Goal: Information Seeking & Learning: Learn about a topic

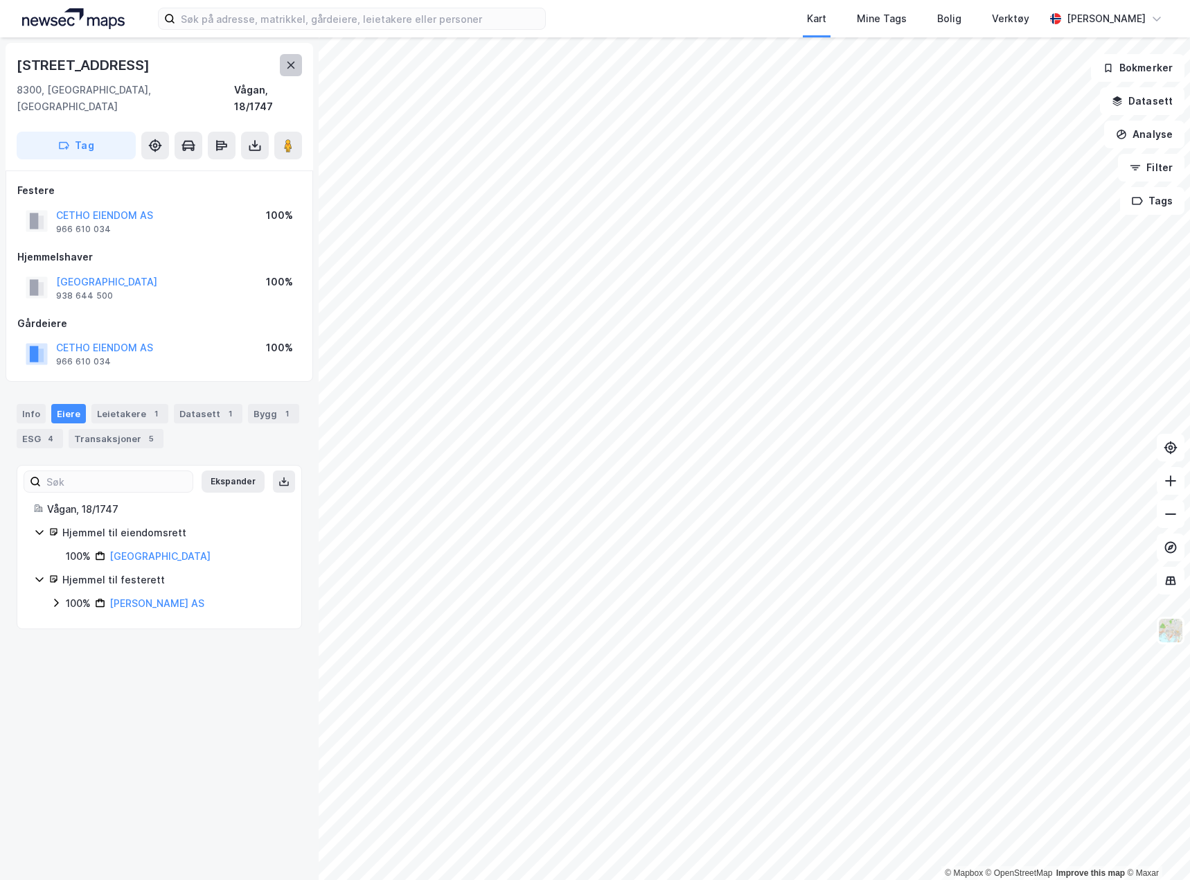
click at [287, 63] on icon at bounding box center [290, 65] width 11 height 11
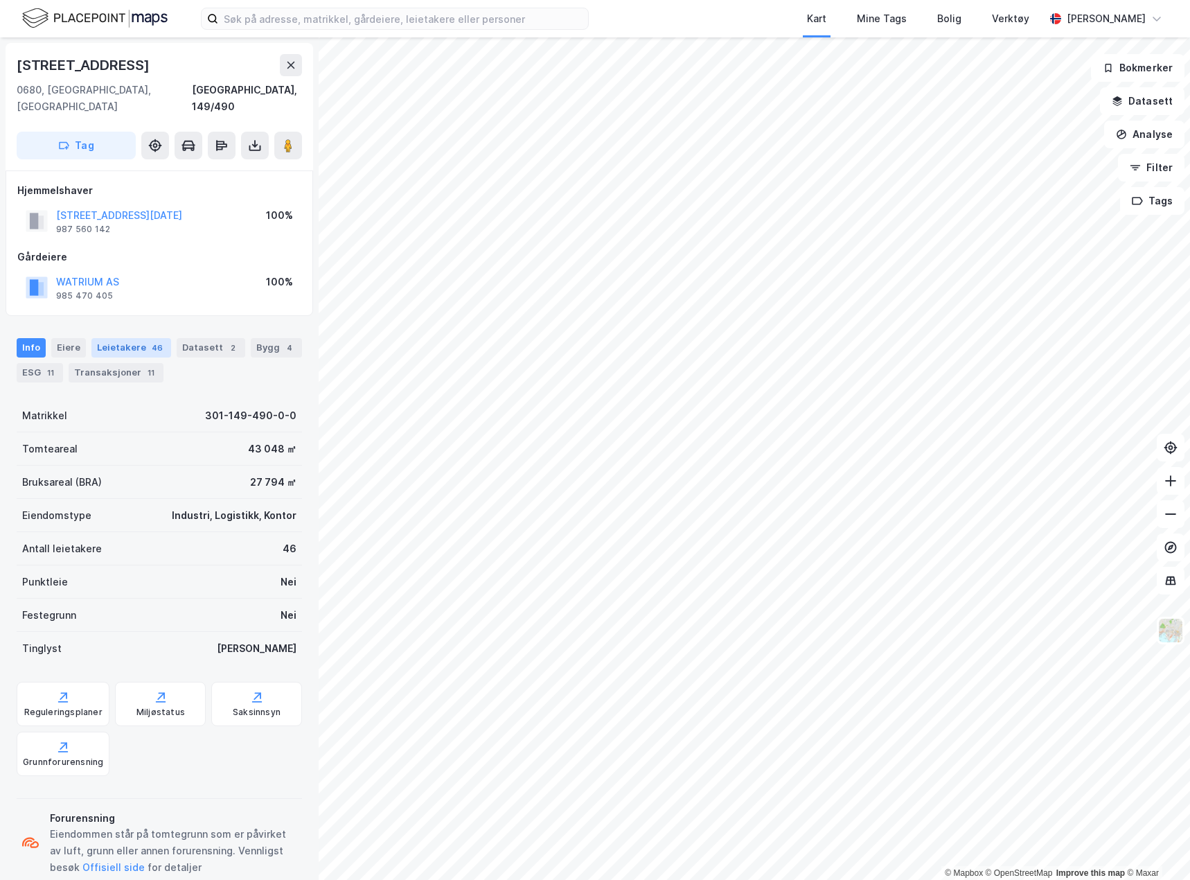
click at [116, 338] on div "Leietakere 46" at bounding box center [131, 347] width 80 height 19
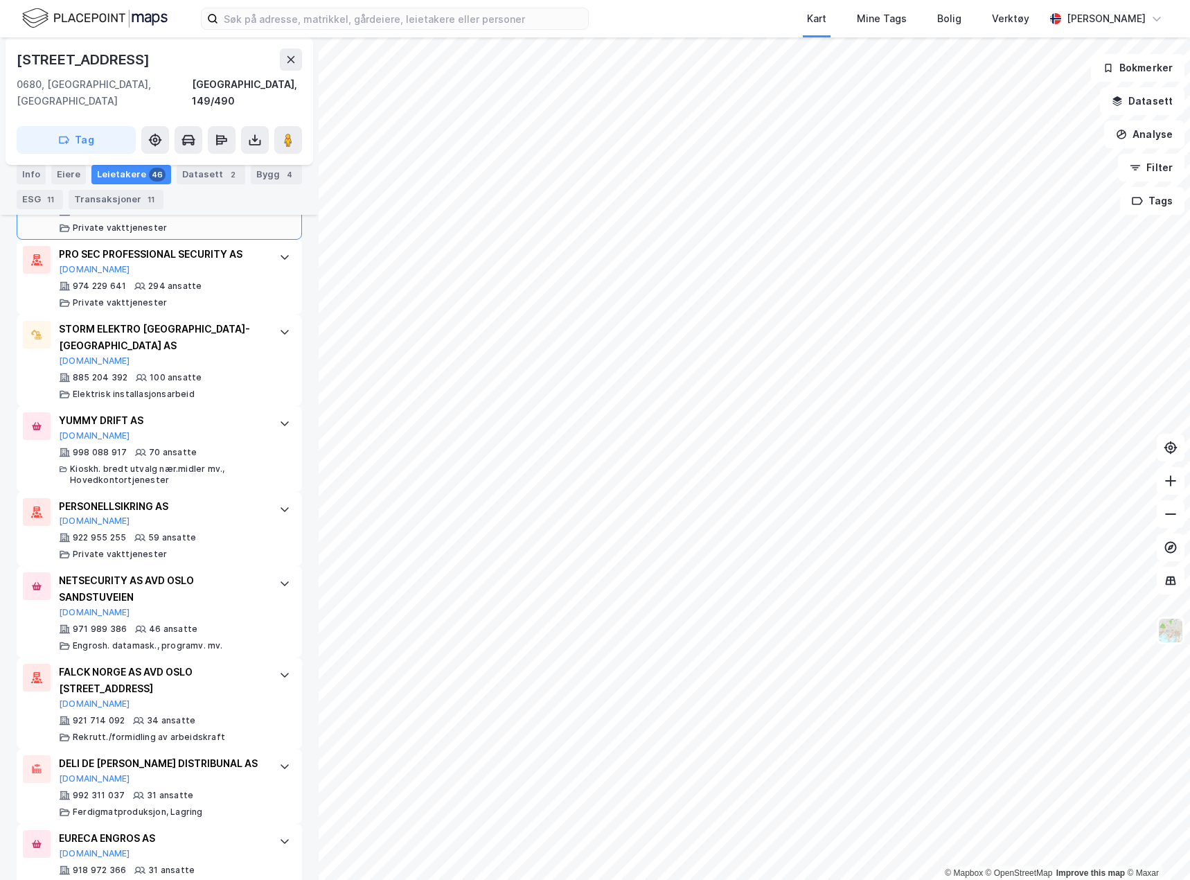
scroll to position [485, 0]
click at [206, 412] on div "YUMMY DRIFT AS" at bounding box center [162, 420] width 206 height 17
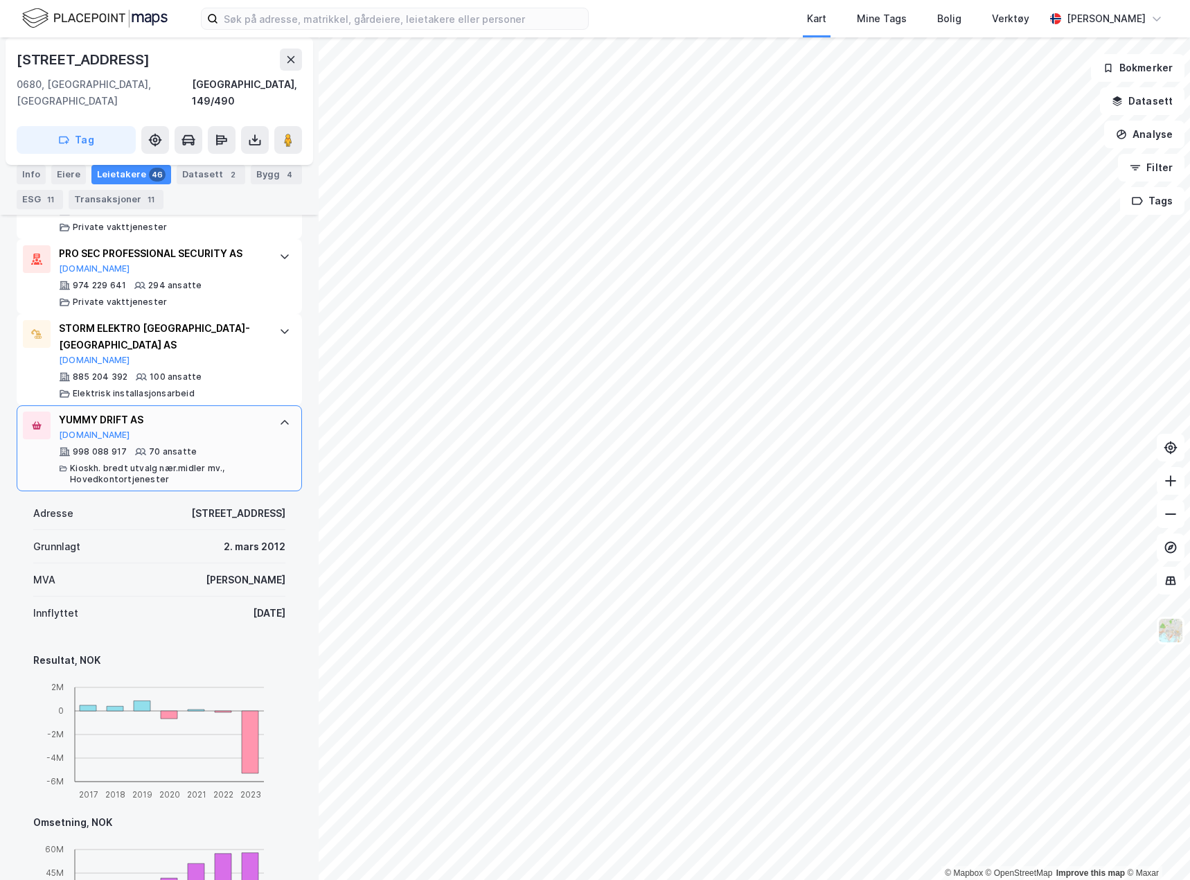
click at [206, 412] on div "YUMMY DRIFT AS" at bounding box center [162, 420] width 206 height 17
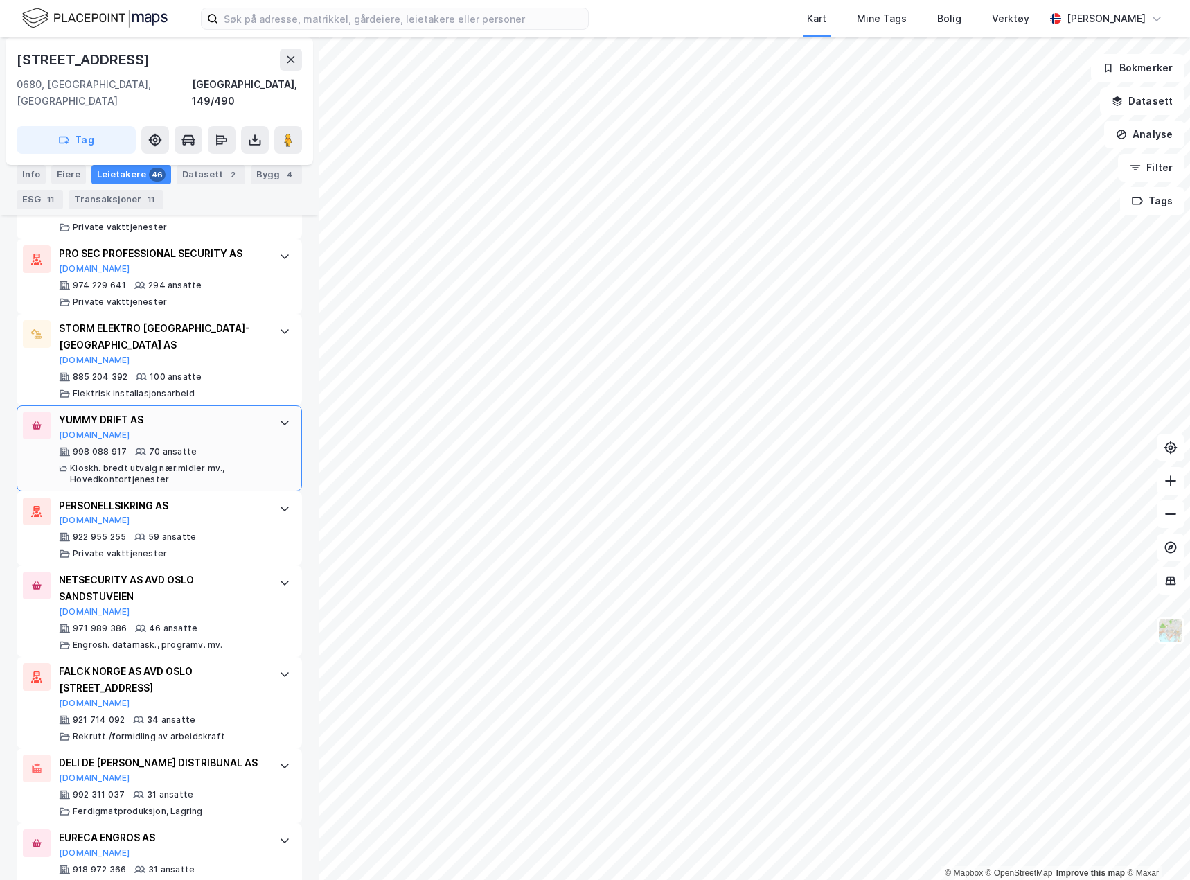
click at [206, 412] on div "YUMMY DRIFT AS" at bounding box center [162, 420] width 206 height 17
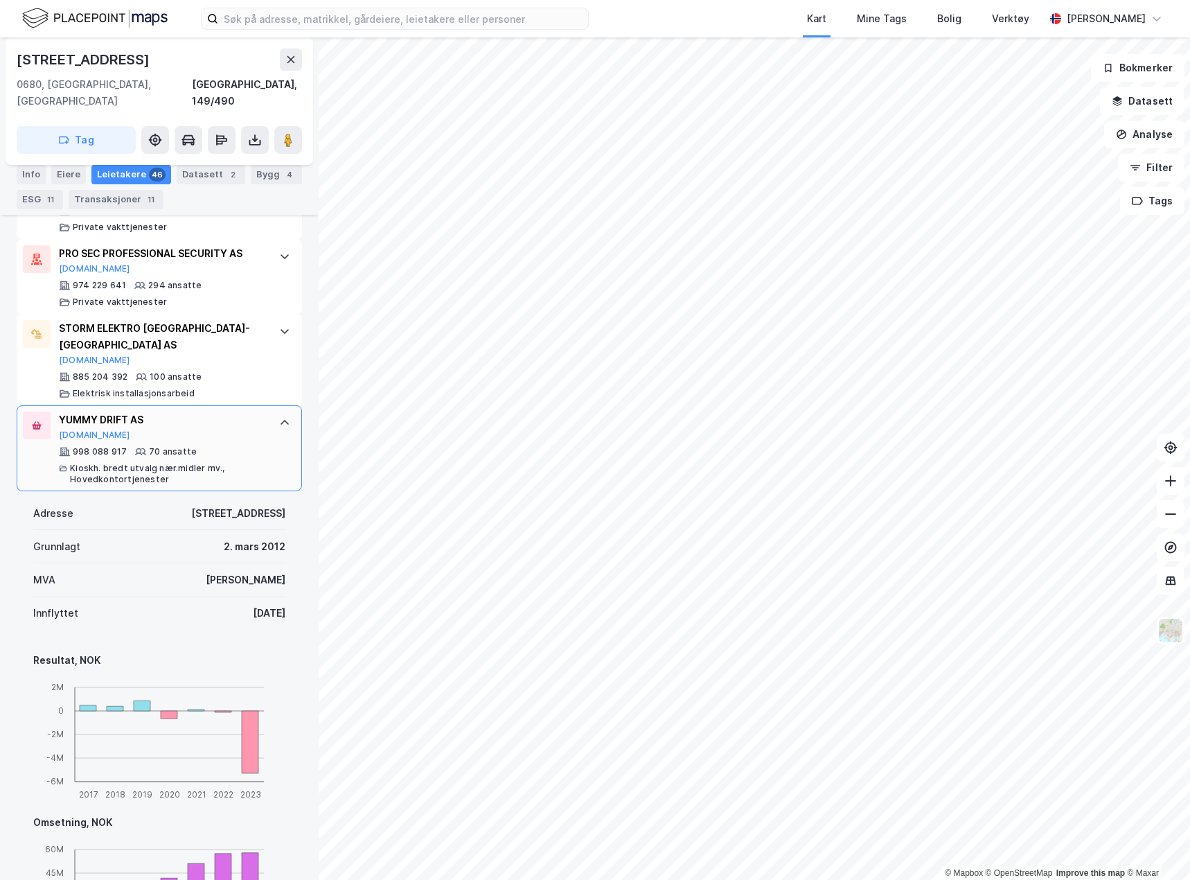
click at [206, 412] on div "YUMMY DRIFT AS" at bounding box center [162, 420] width 206 height 17
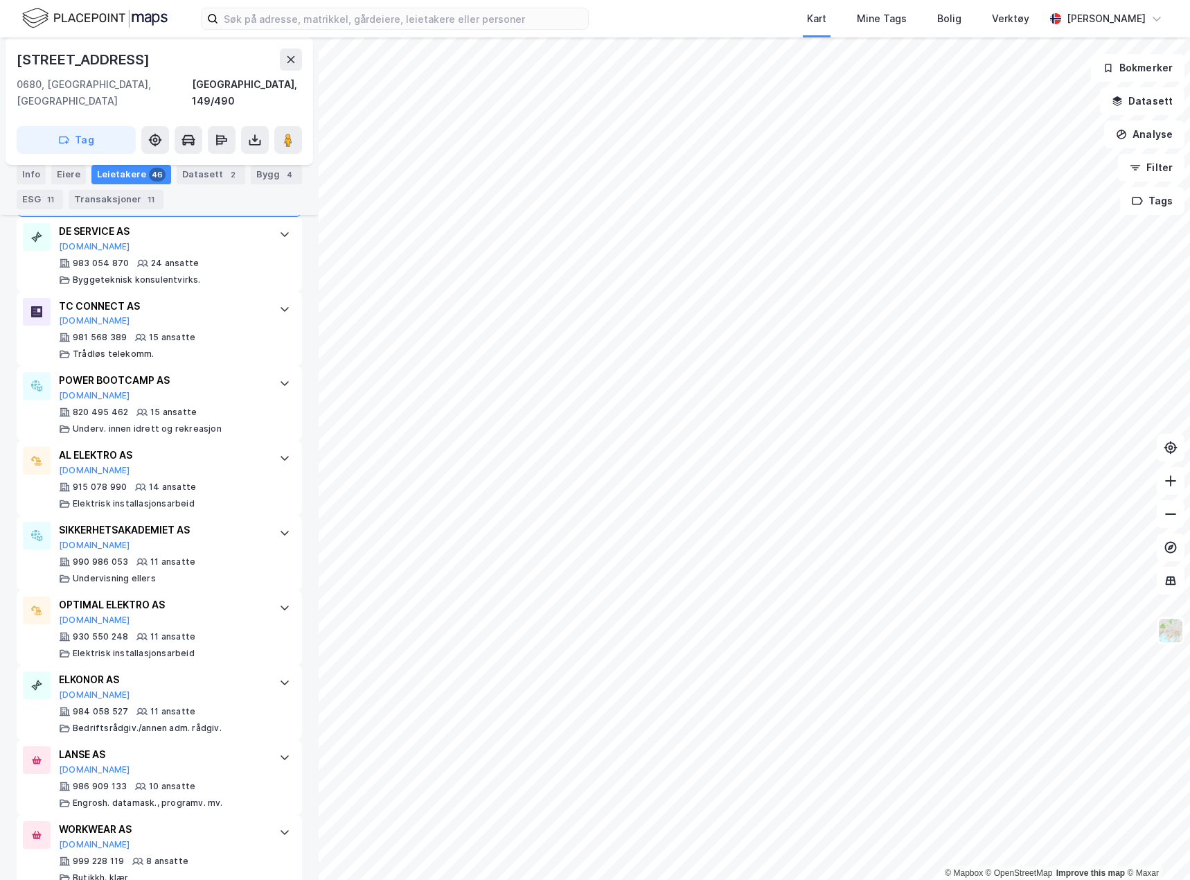
scroll to position [1247, 0]
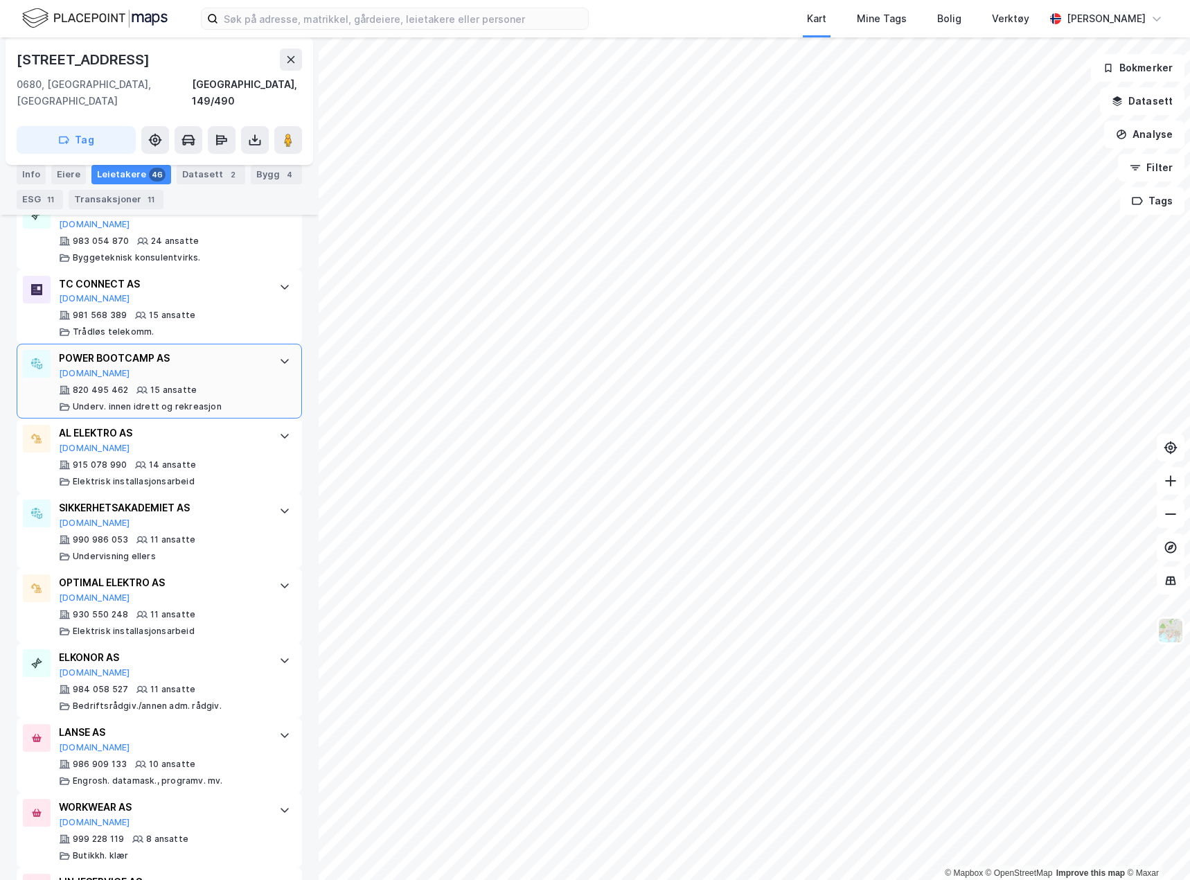
click at [214, 350] on div "POWER BOOTCAMP AS" at bounding box center [162, 358] width 206 height 17
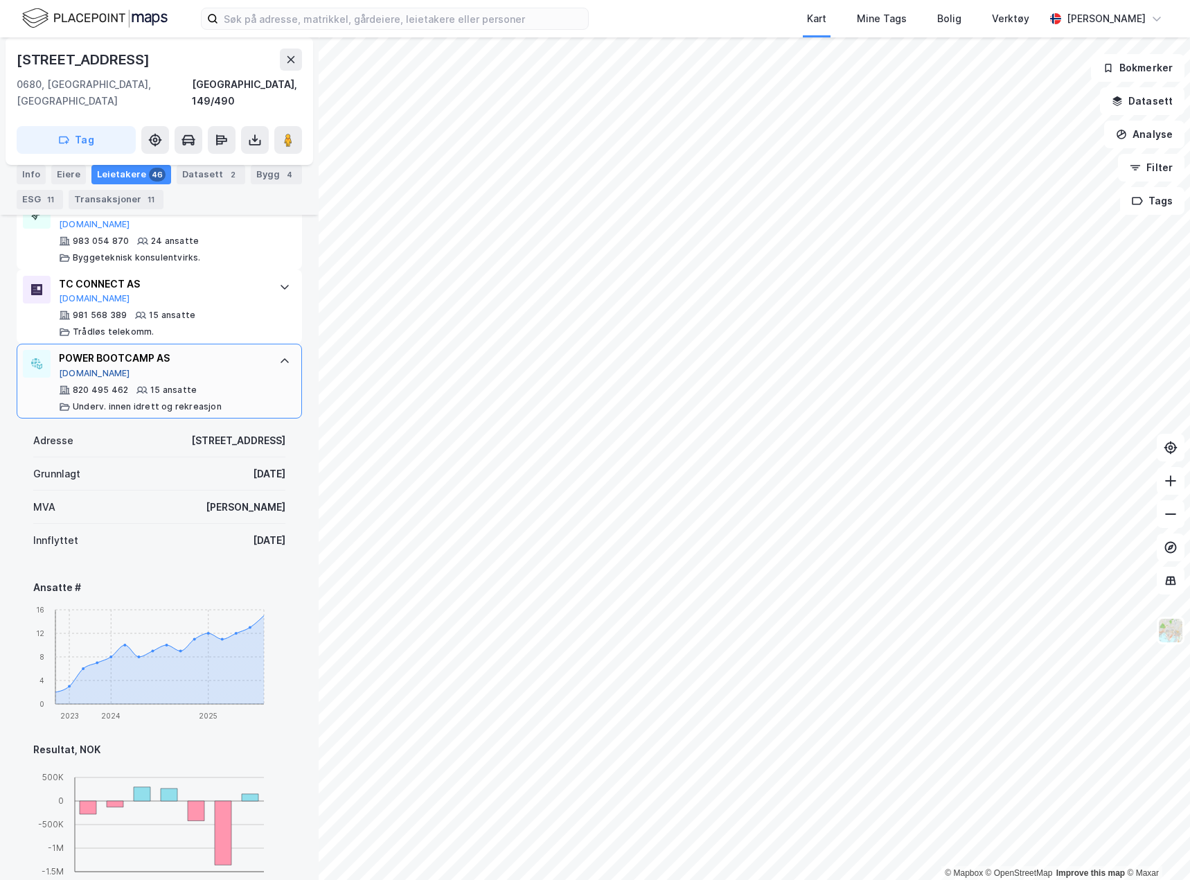
click at [87, 368] on button "Proff.no" at bounding box center [94, 373] width 71 height 11
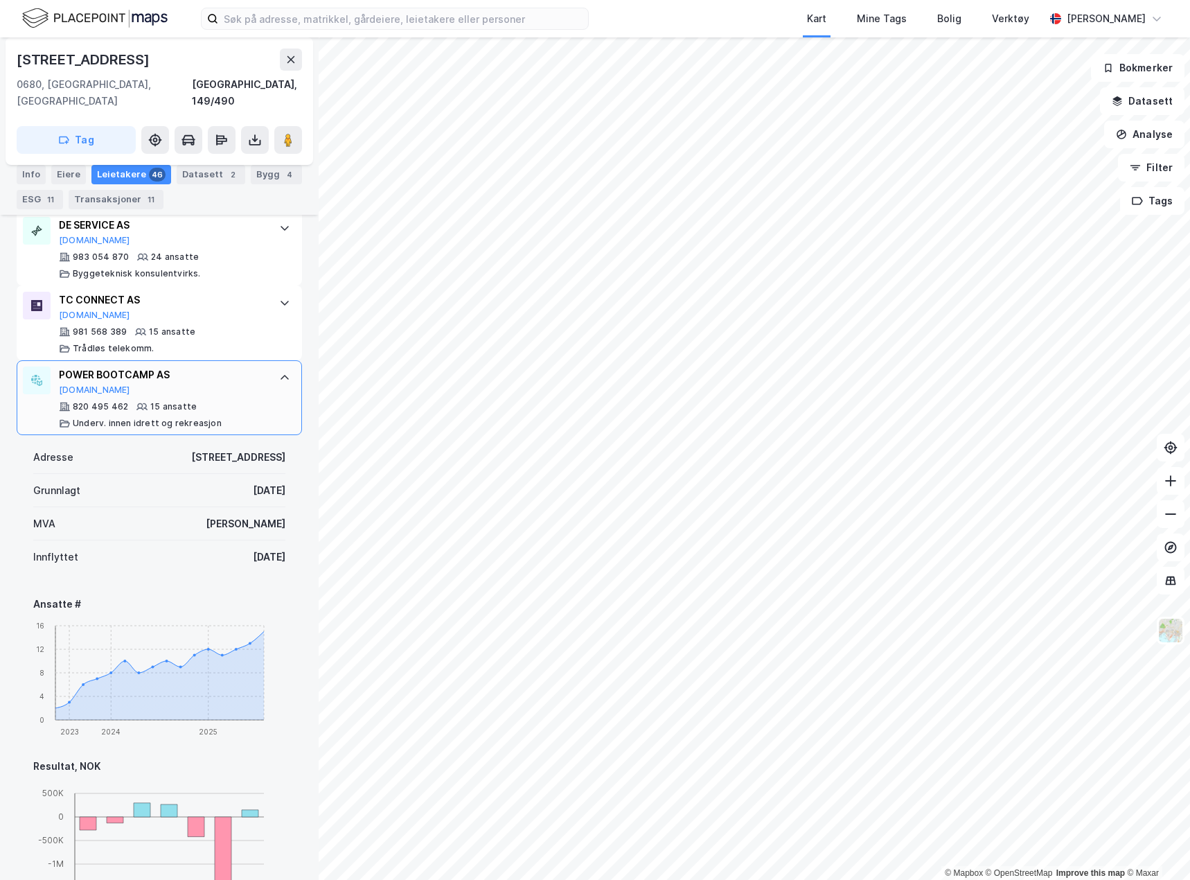
click at [245, 367] on div "POWER BOOTCAMP AS" at bounding box center [162, 375] width 206 height 17
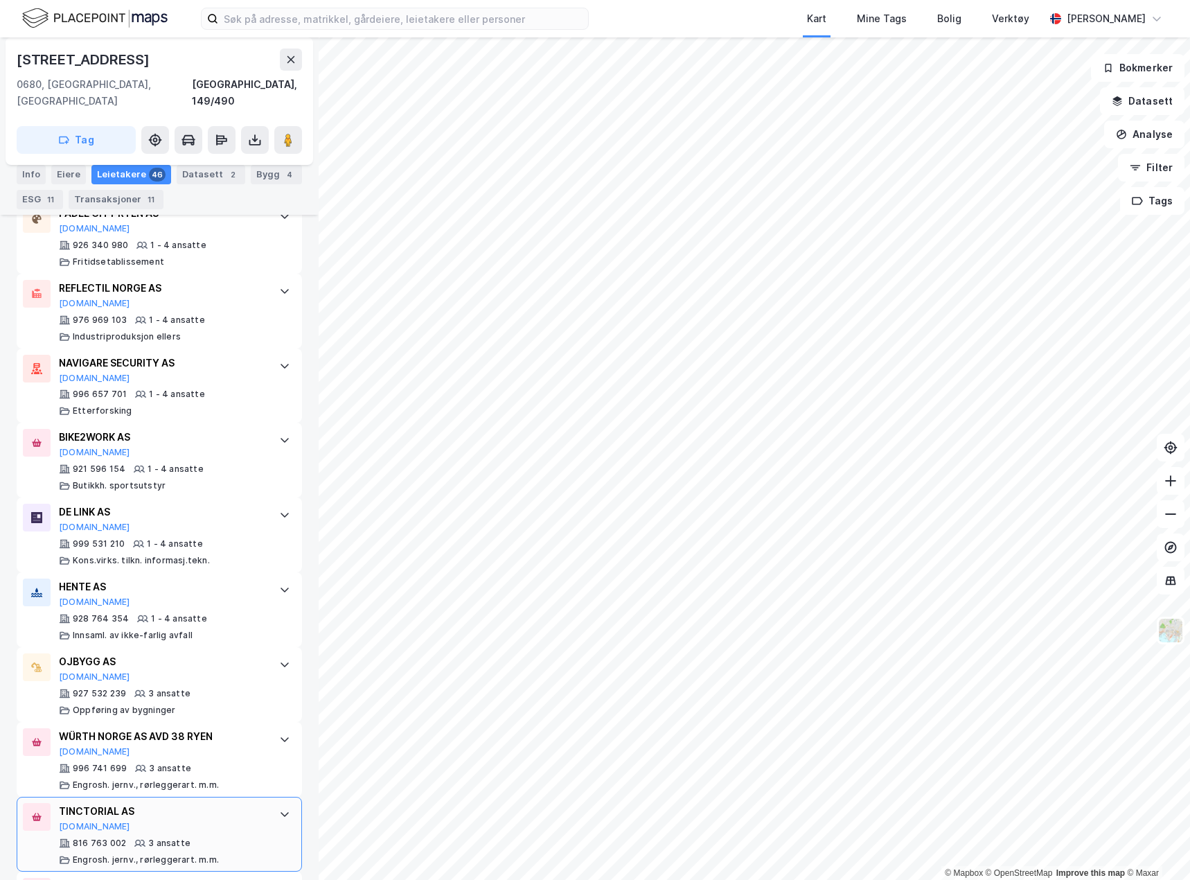
scroll to position [2926, 0]
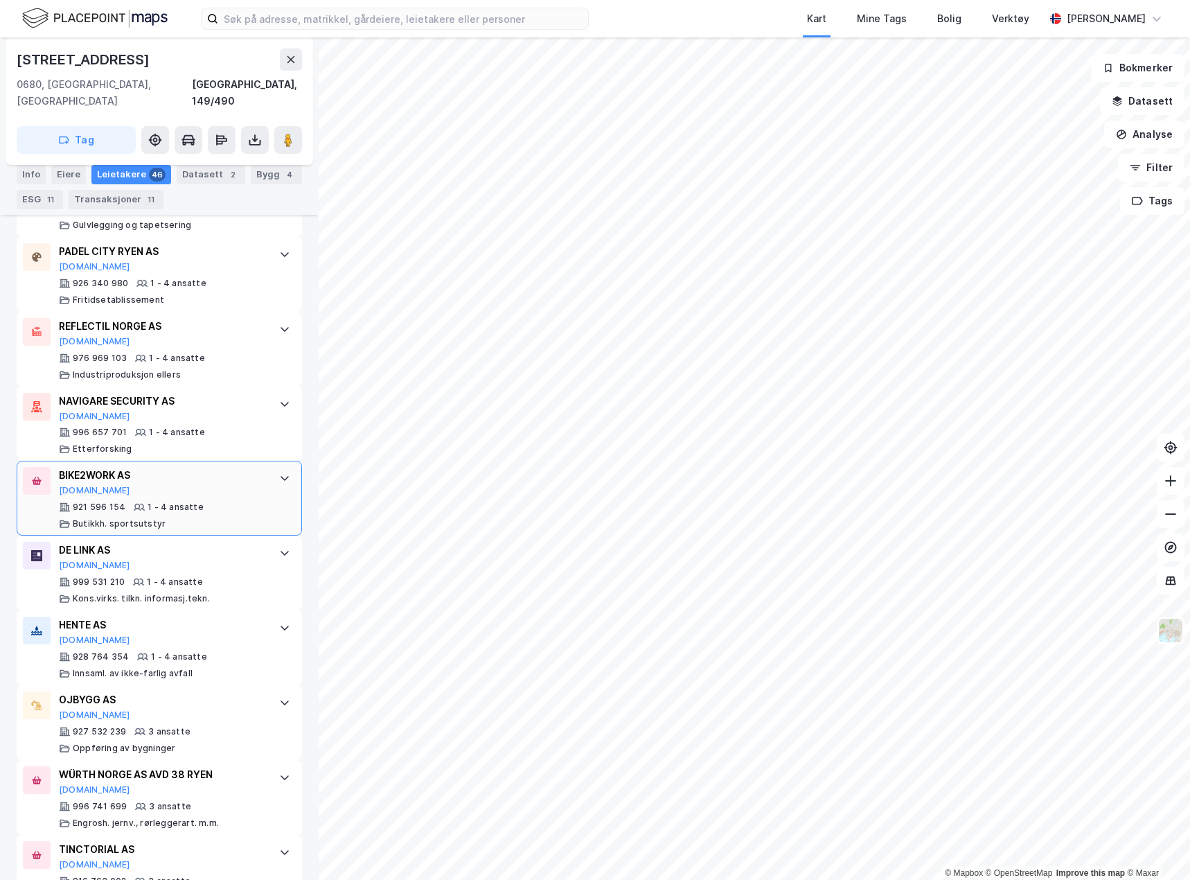
click at [222, 475] on div "BIKE2WORK AS Proff.no" at bounding box center [162, 481] width 206 height 29
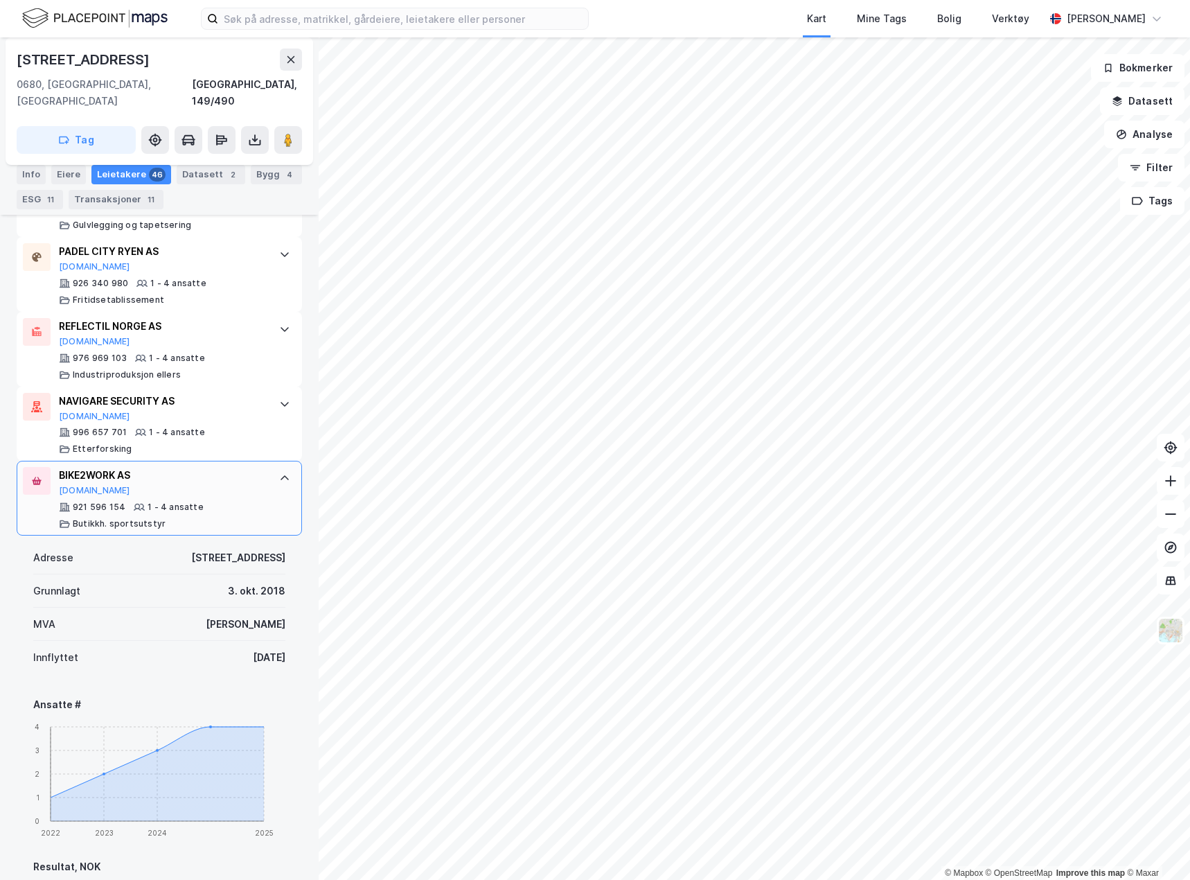
click at [222, 475] on div "BIKE2WORK AS Proff.no" at bounding box center [162, 481] width 206 height 29
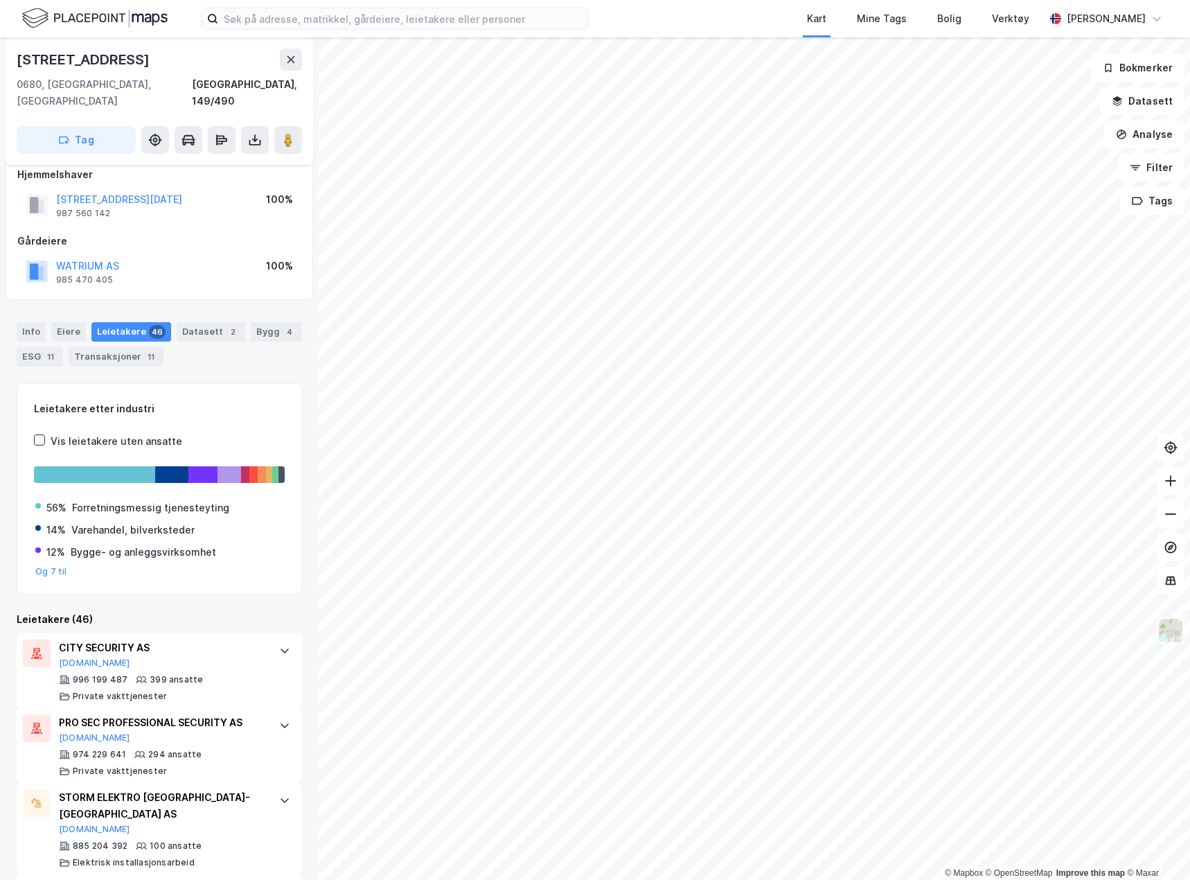
scroll to position [0, 0]
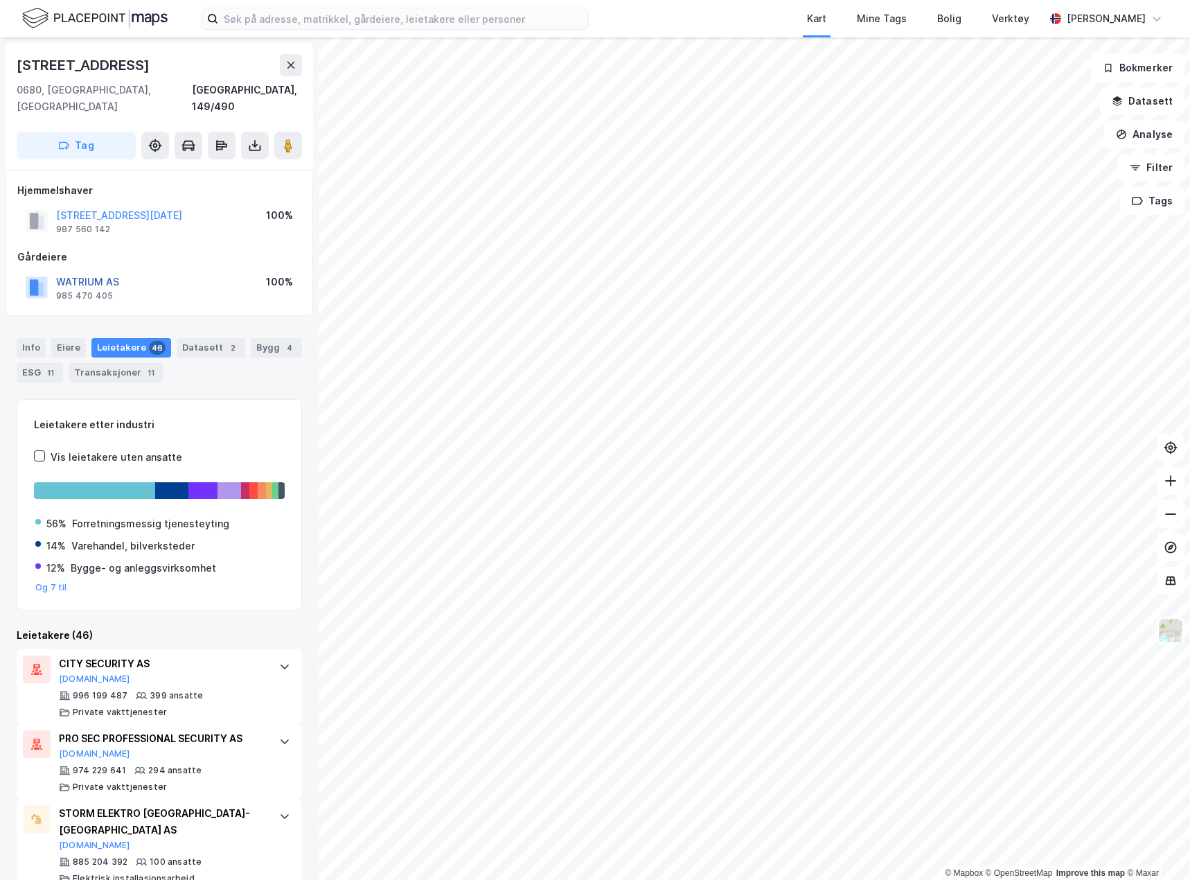
click at [0, 0] on button "WATRIUM AS" at bounding box center [0, 0] width 0 height 0
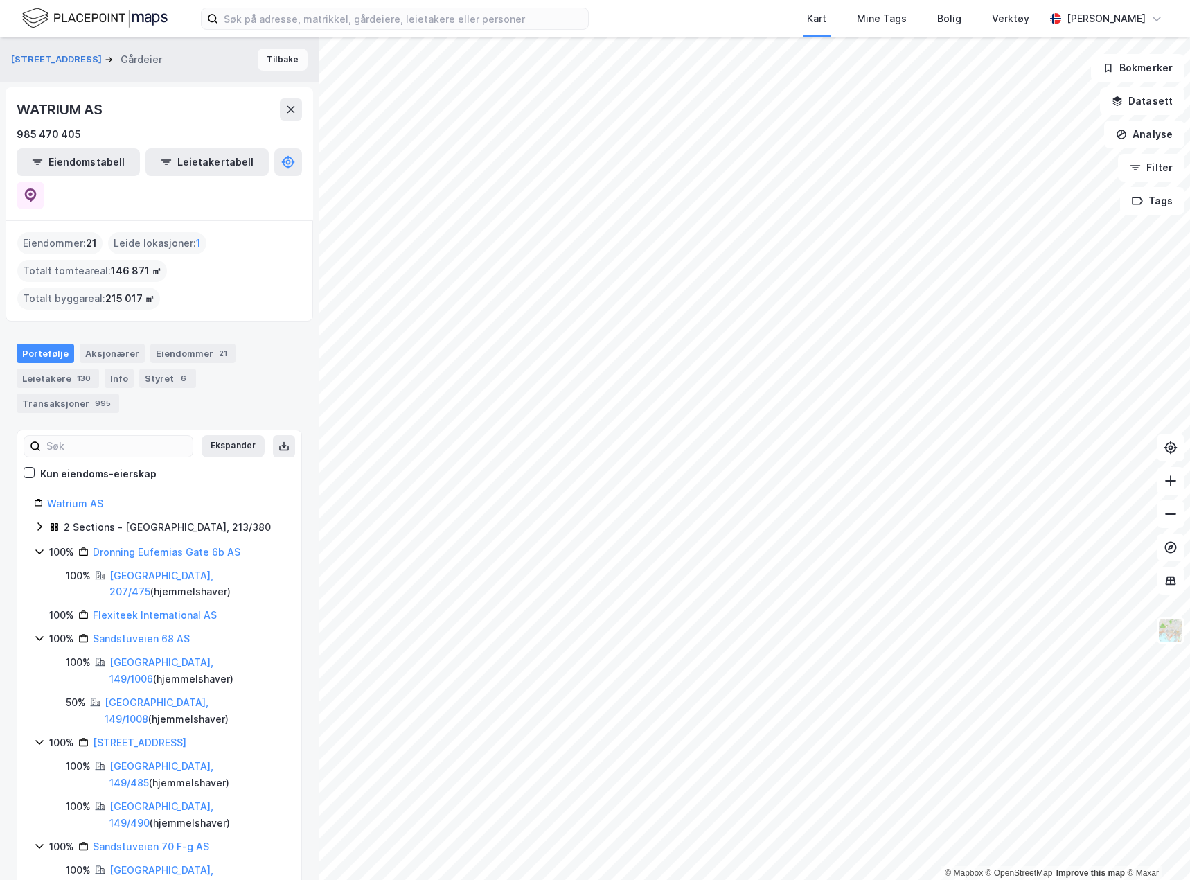
click at [289, 70] on button "Tilbake" at bounding box center [283, 59] width 50 height 22
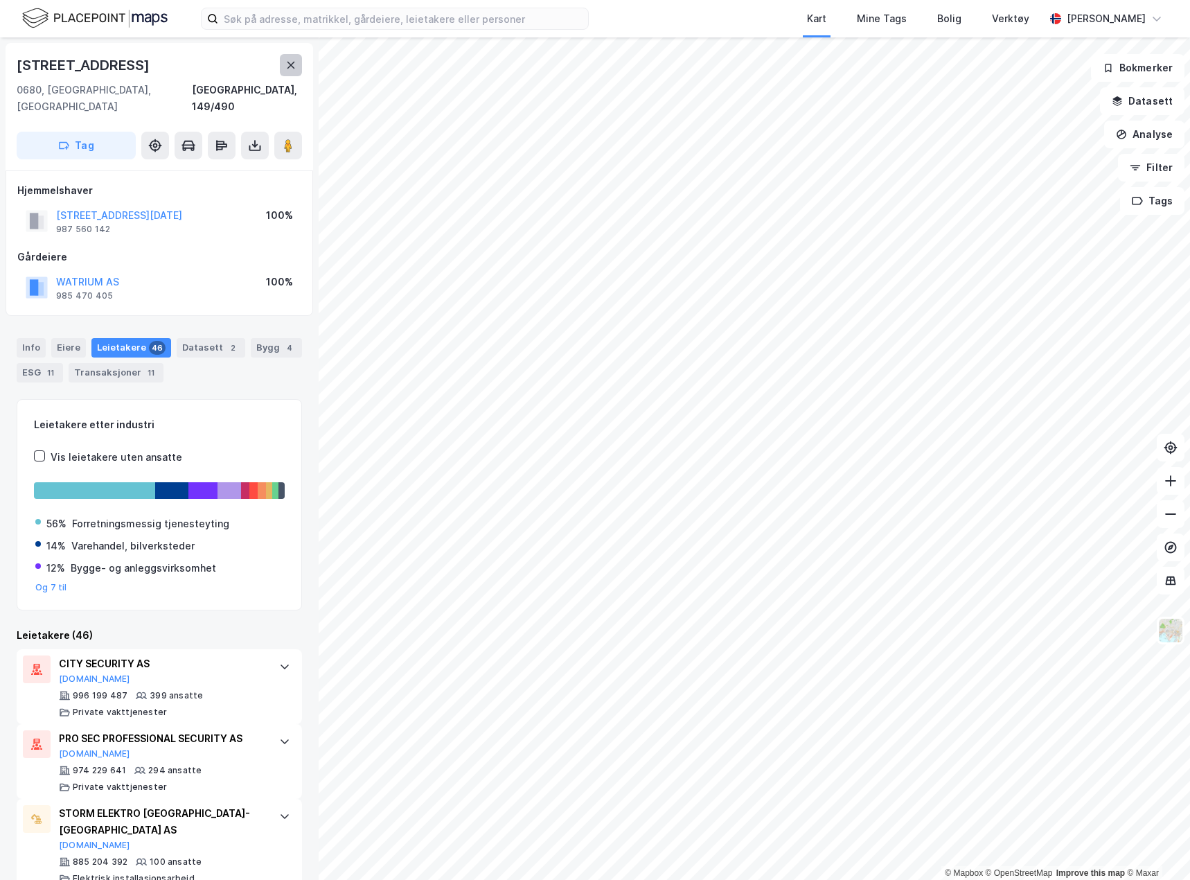
click at [291, 69] on icon at bounding box center [290, 65] width 11 height 11
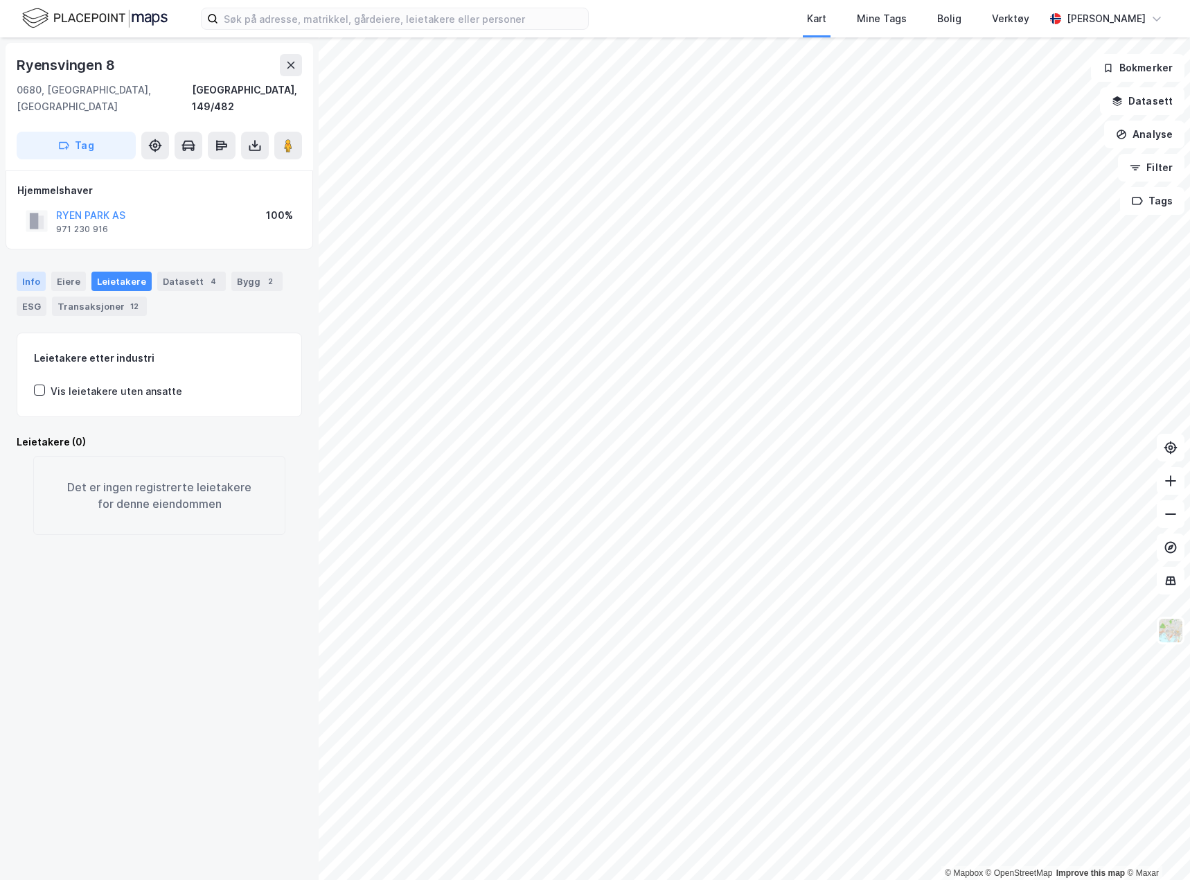
click at [30, 272] on div "Info" at bounding box center [31, 281] width 29 height 19
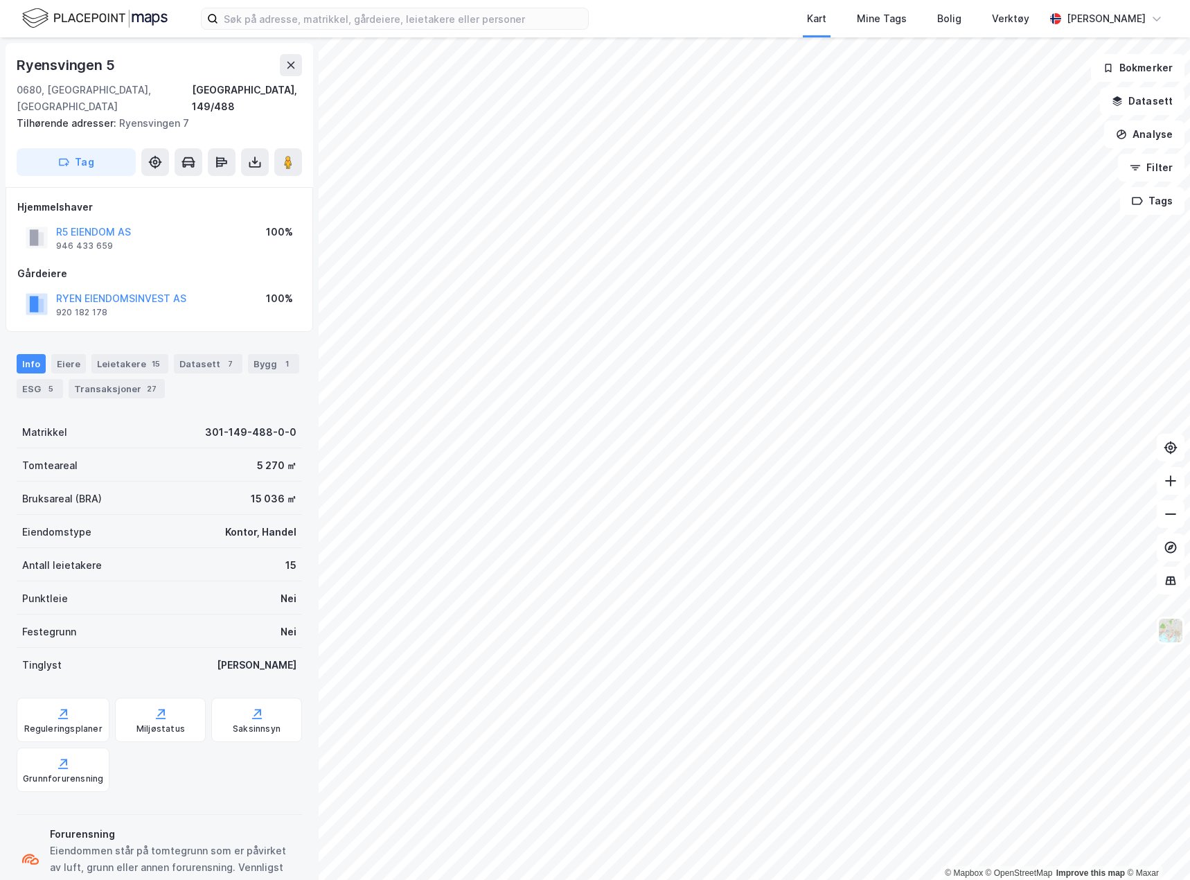
scroll to position [1, 0]
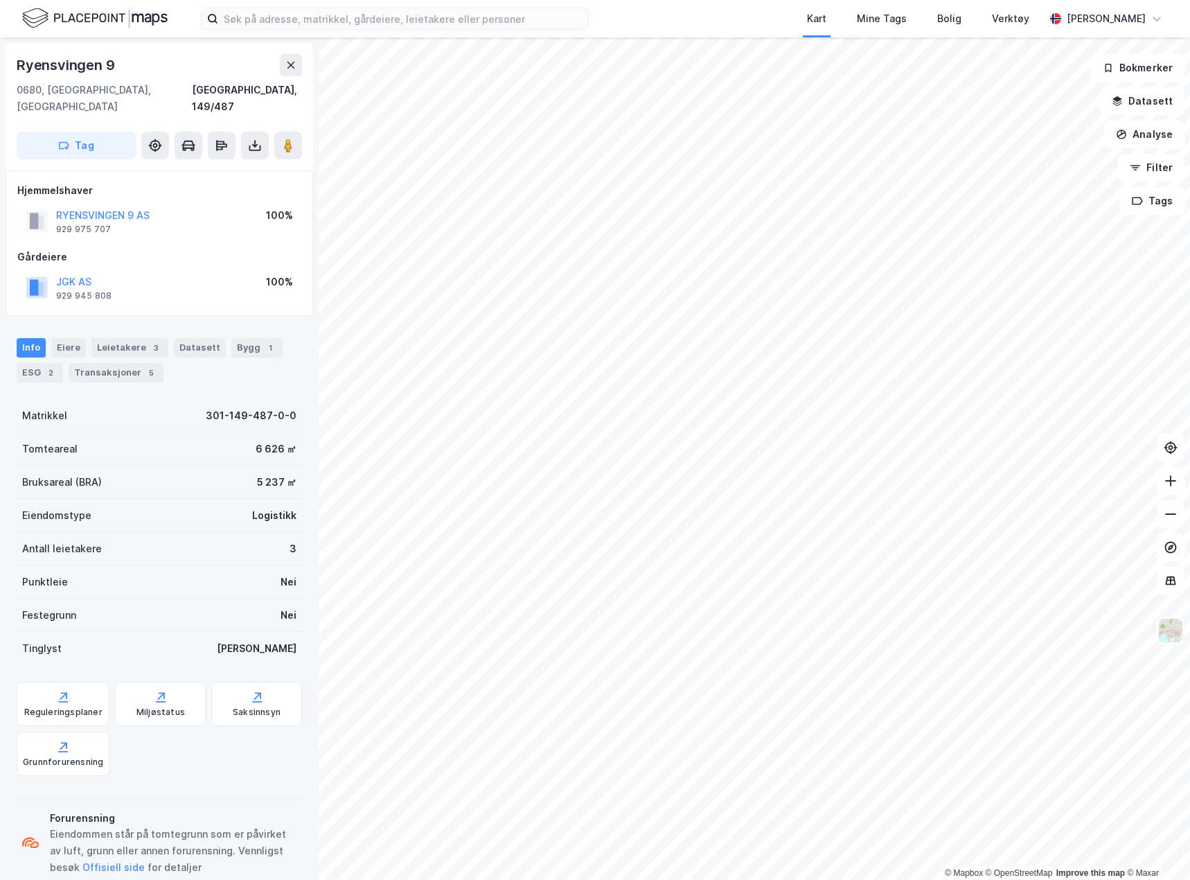
scroll to position [1, 0]
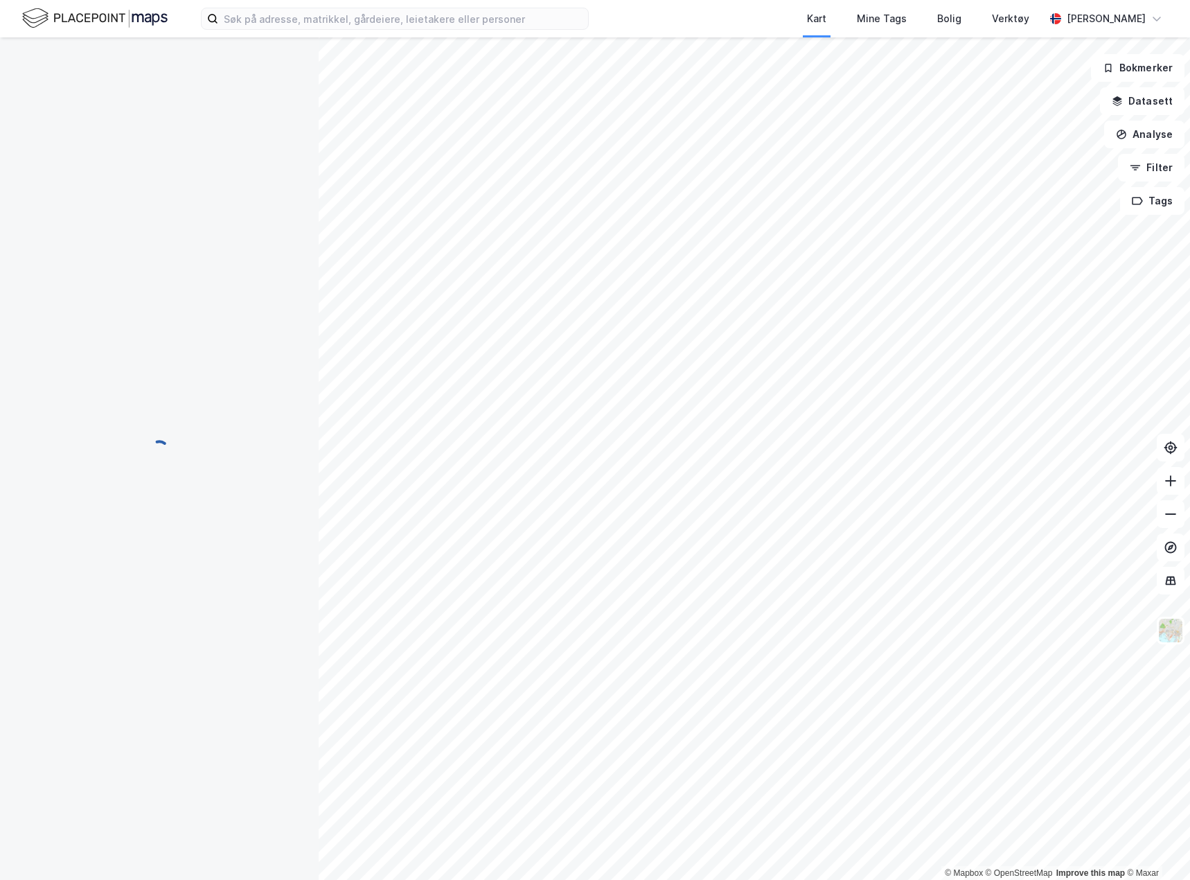
scroll to position [1, 0]
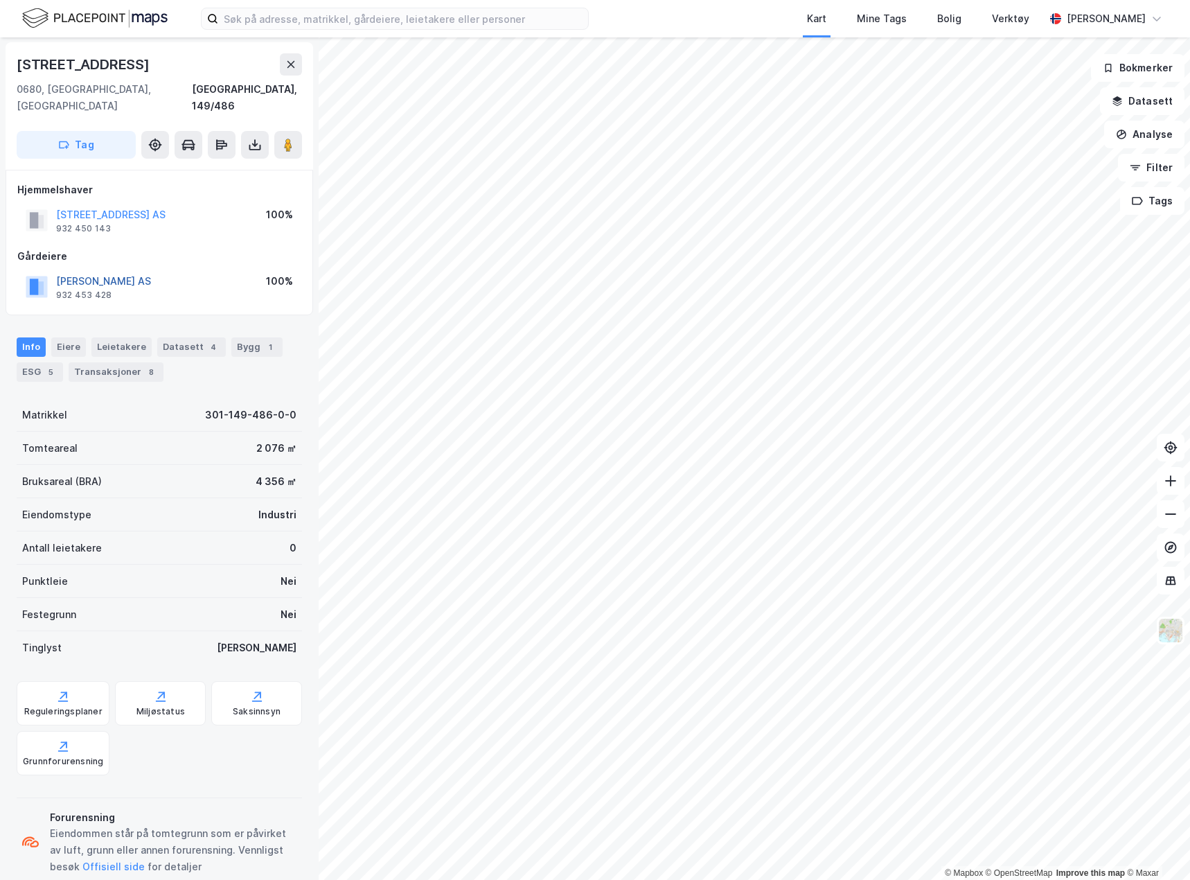
click at [0, 0] on button "WILOG NEWCO AS" at bounding box center [0, 0] width 0 height 0
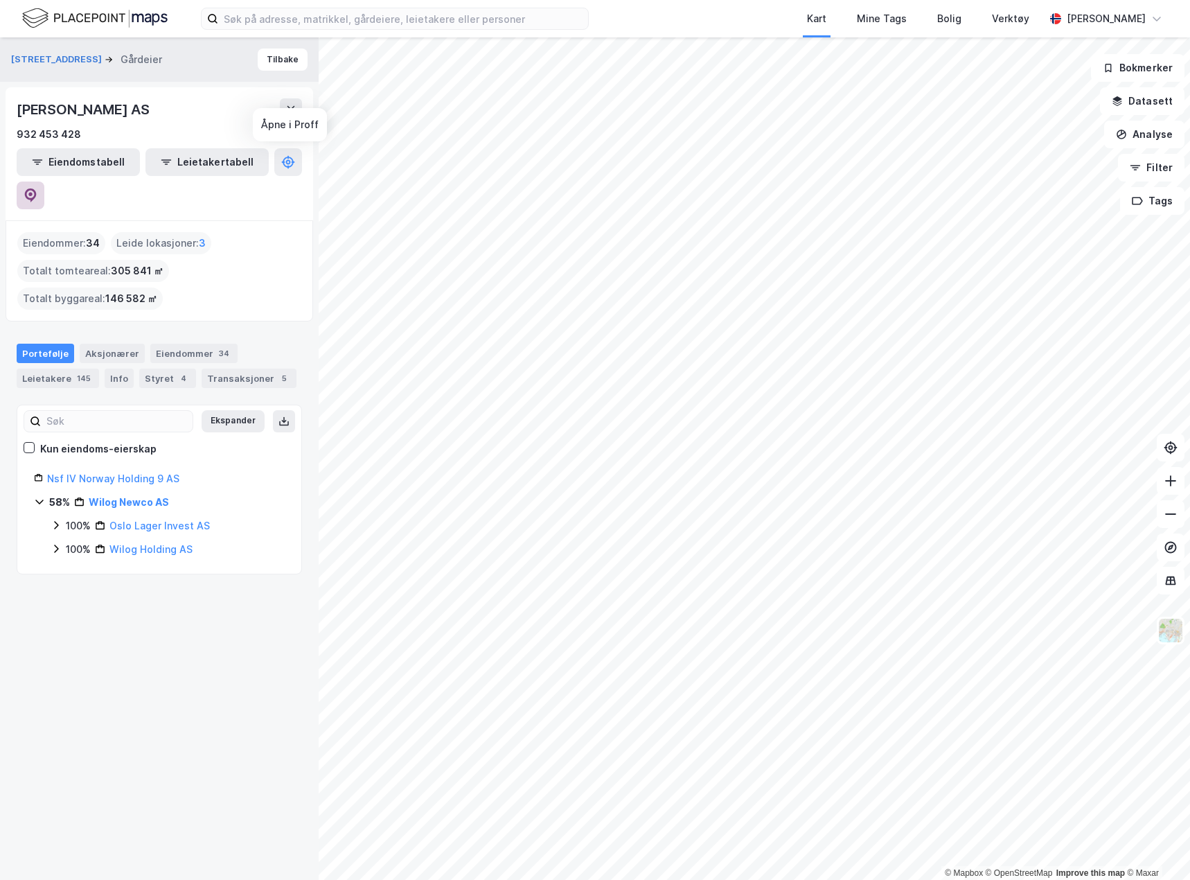
click at [37, 188] on icon at bounding box center [31, 195] width 14 height 14
click at [281, 62] on button "Tilbake" at bounding box center [283, 59] width 50 height 22
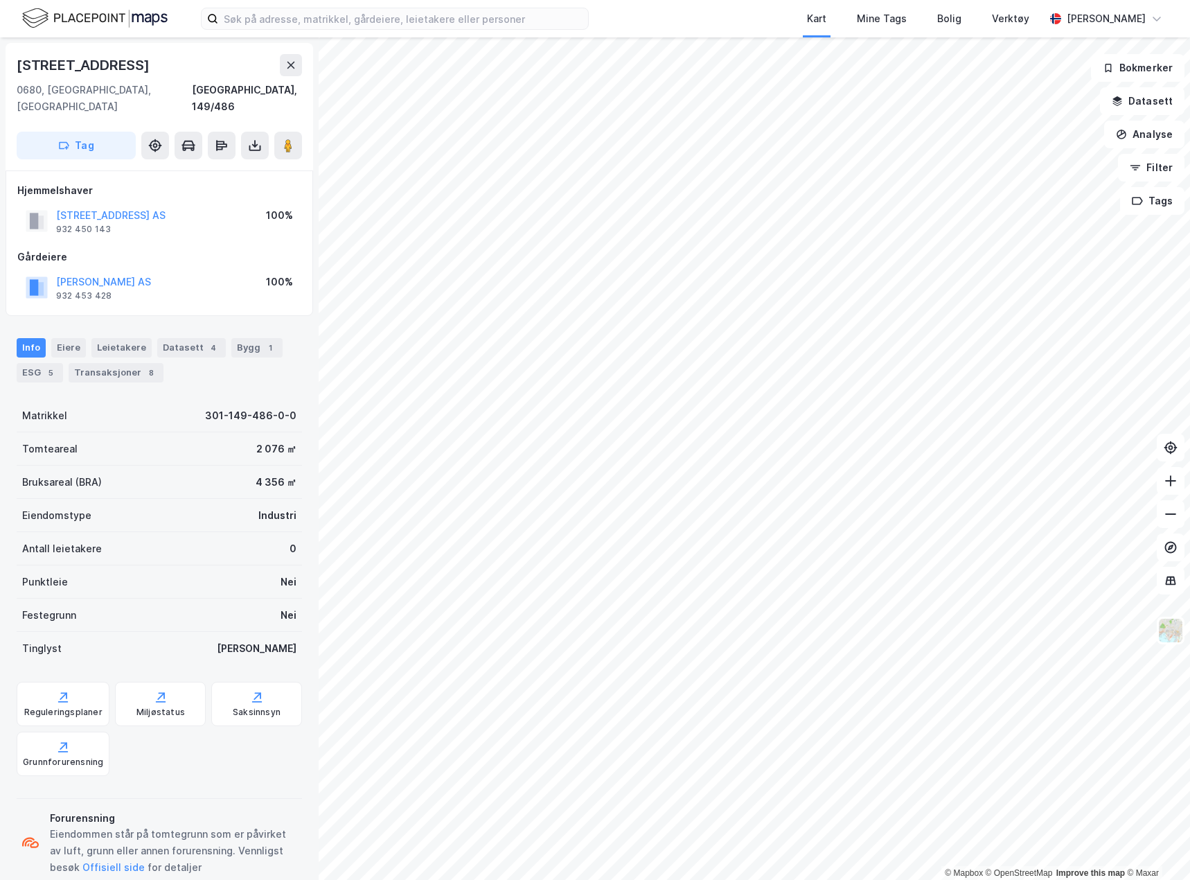
scroll to position [1, 0]
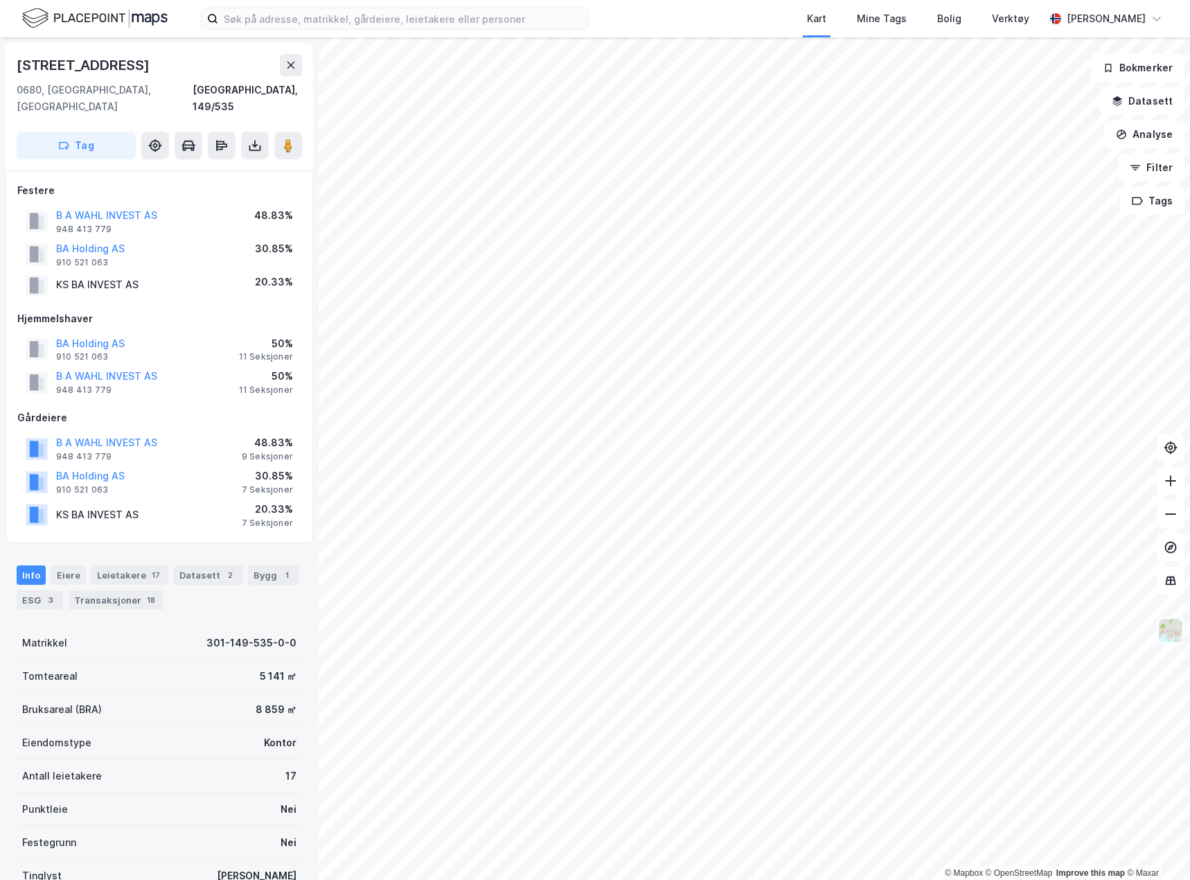
scroll to position [1, 0]
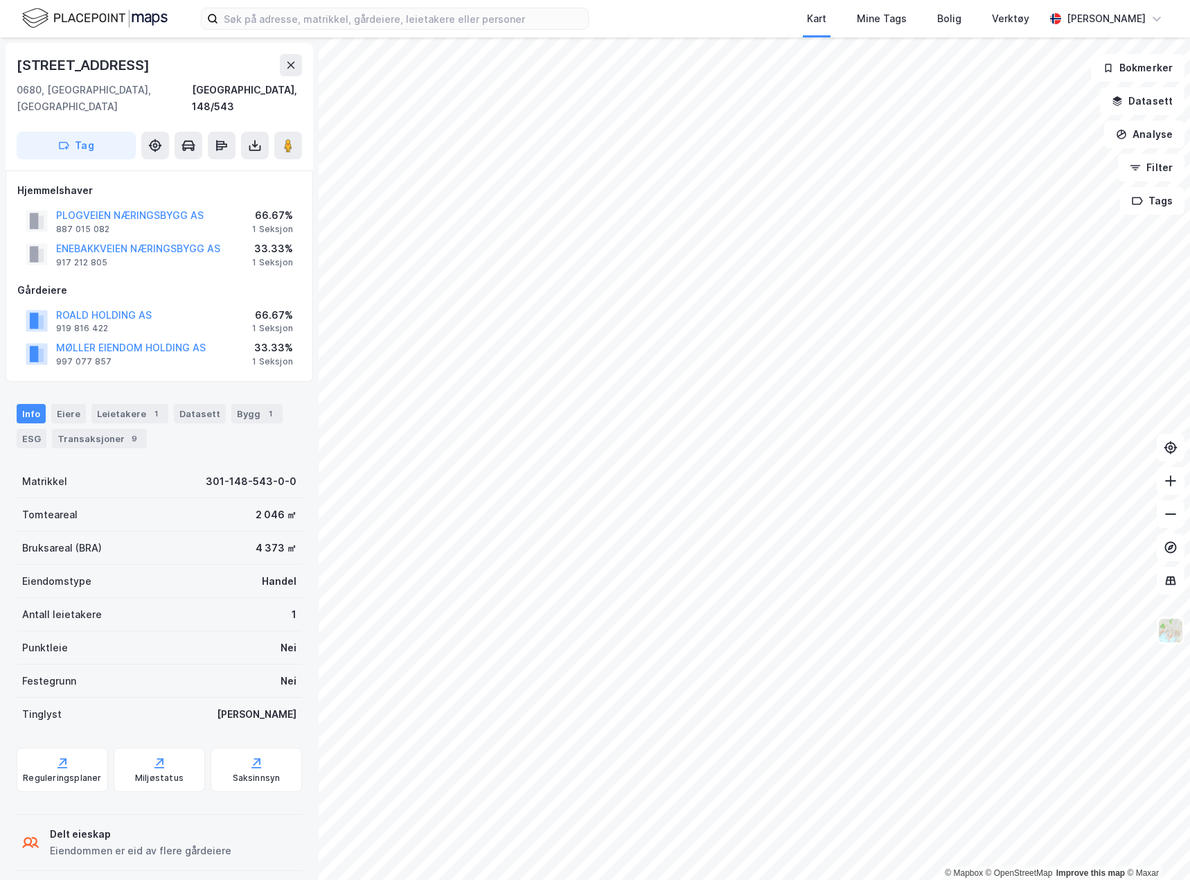
scroll to position [1, 0]
click at [597, 21] on div "Kart Mine Tags Bolig Verktøy Håvard Haugland © Mapbox © OpenStreetMap Improve t…" at bounding box center [595, 440] width 1190 height 880
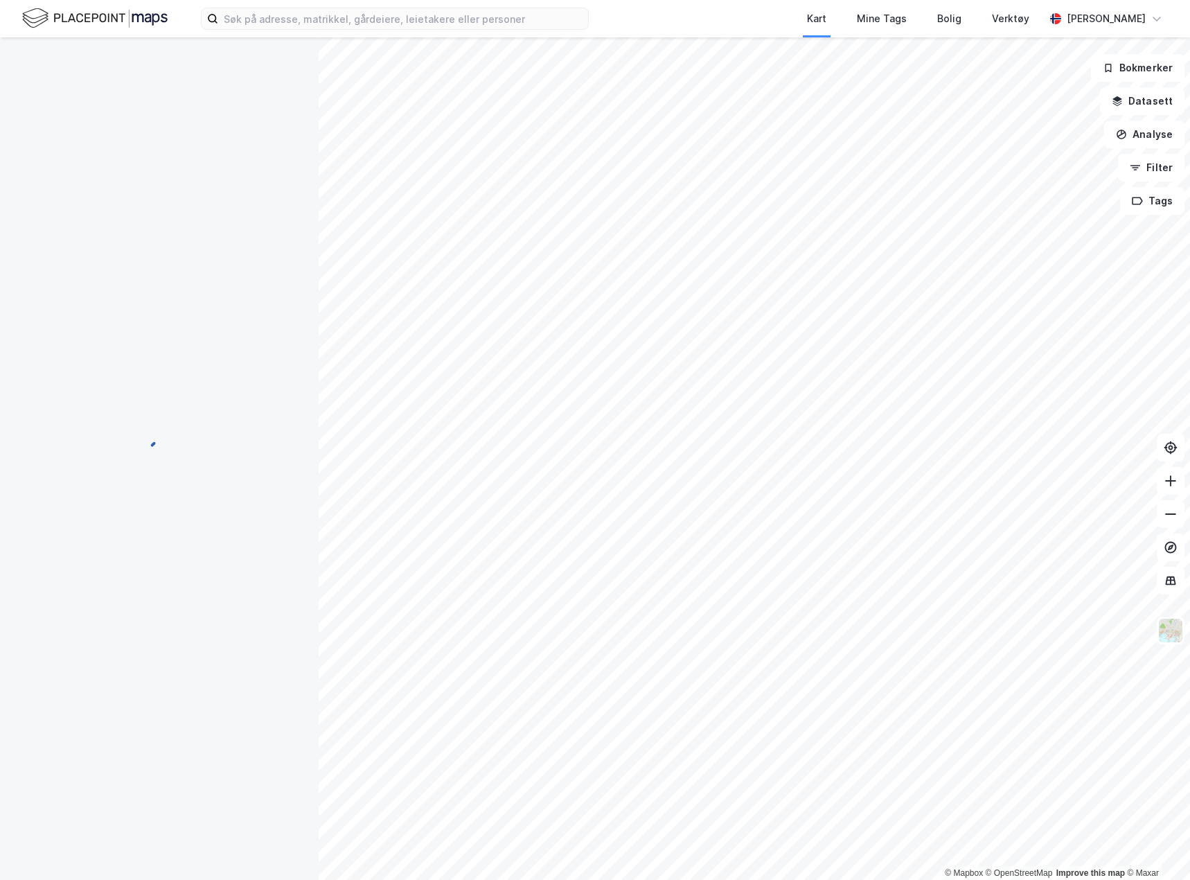
scroll to position [1, 0]
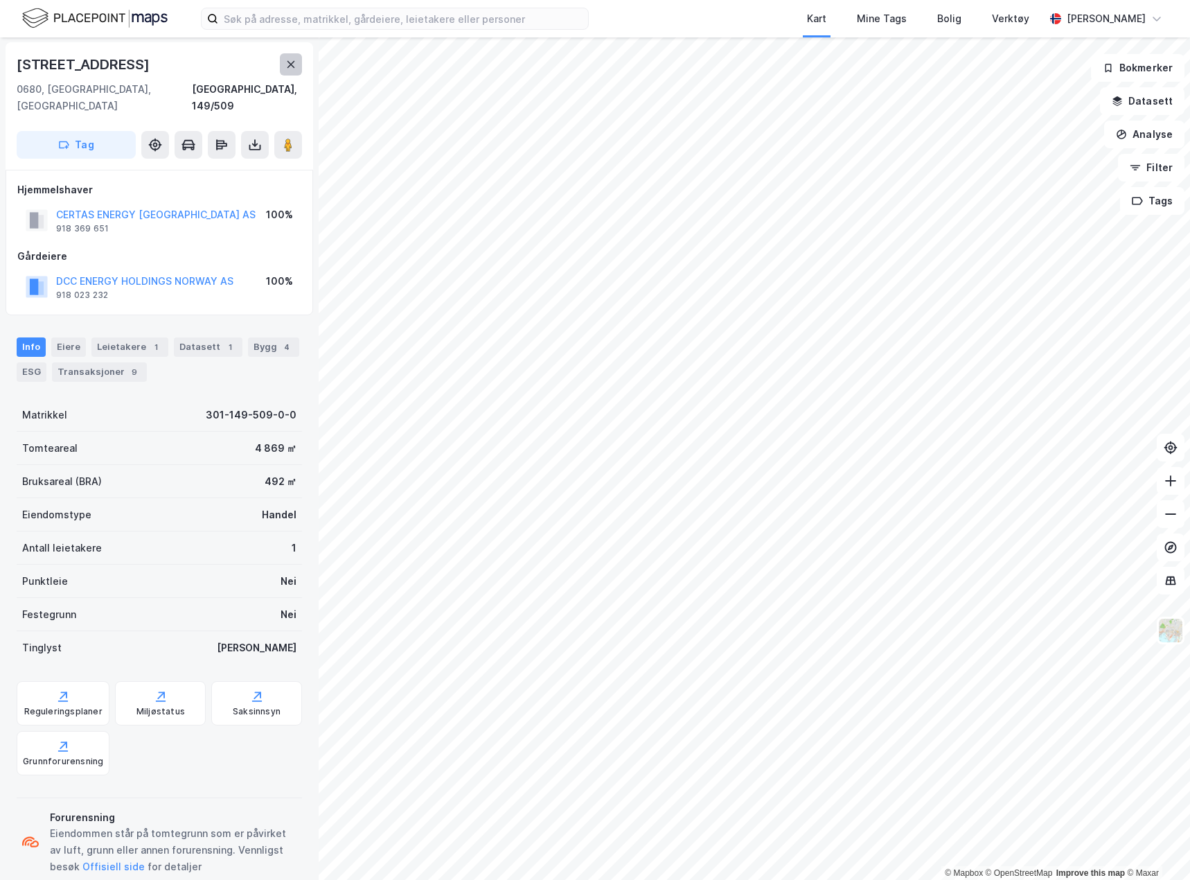
click at [294, 64] on icon at bounding box center [290, 64] width 11 height 11
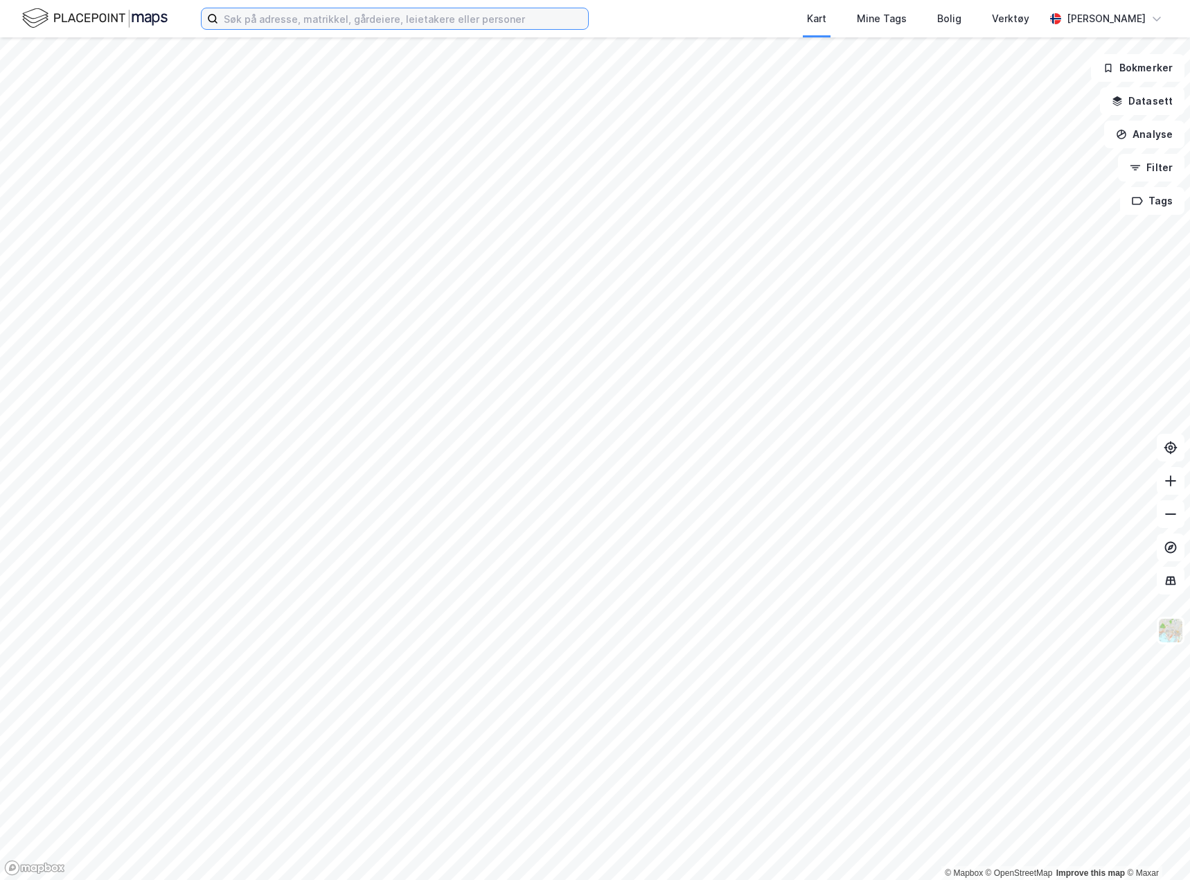
click at [253, 21] on input at bounding box center [403, 18] width 370 height 21
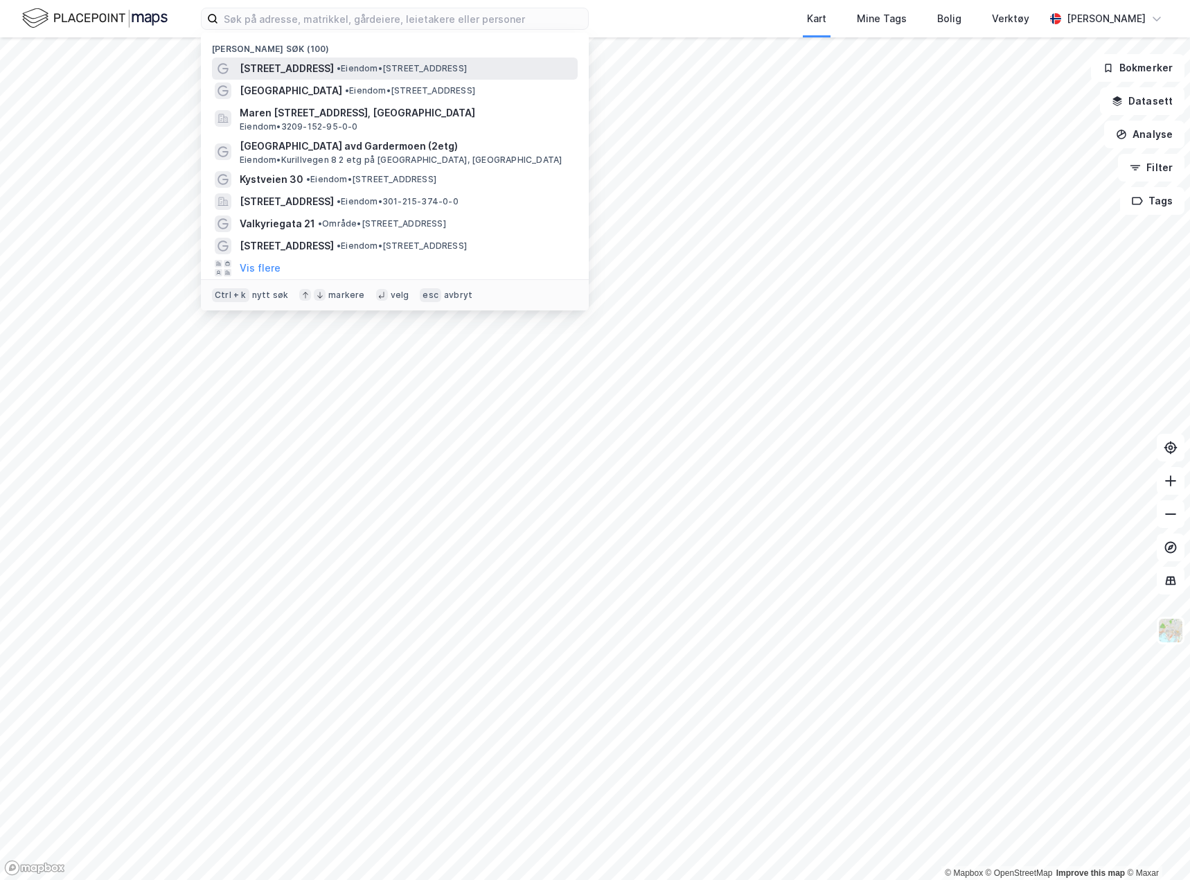
click at [279, 71] on span "[STREET_ADDRESS]" at bounding box center [287, 68] width 94 height 17
